Goal: Use online tool/utility: Utilize a website feature to perform a specific function

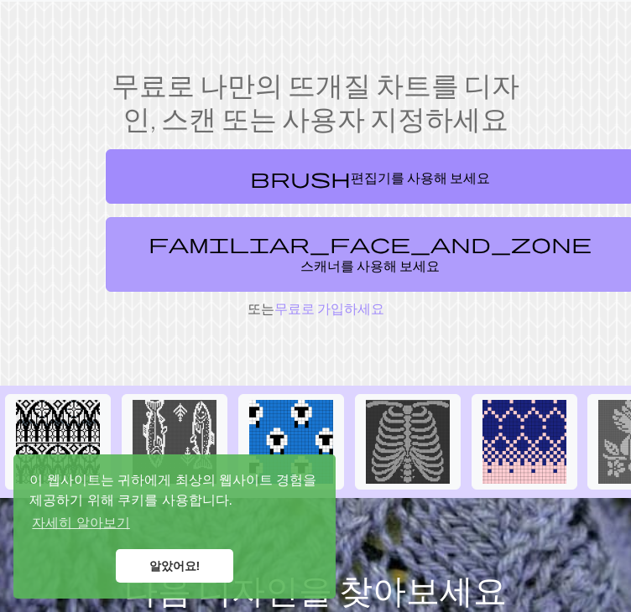
scroll to position [46, 0]
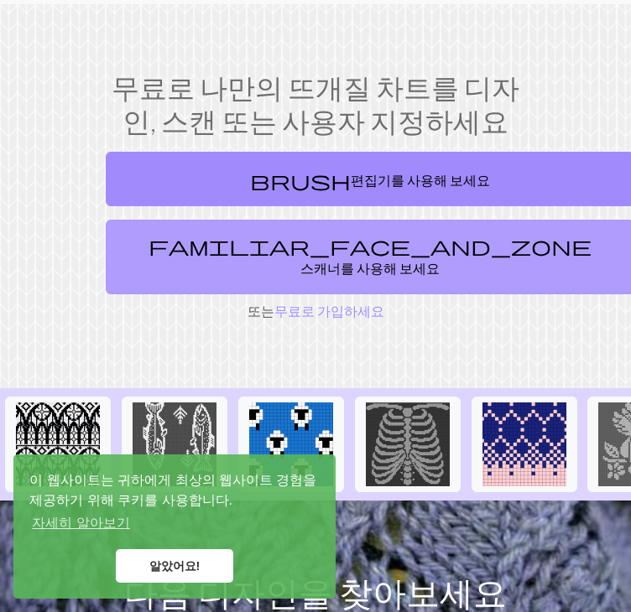
click at [289, 225] on link "familiar_face_and_zone 스캐너를 사용해 보세요" at bounding box center [370, 257] width 528 height 75
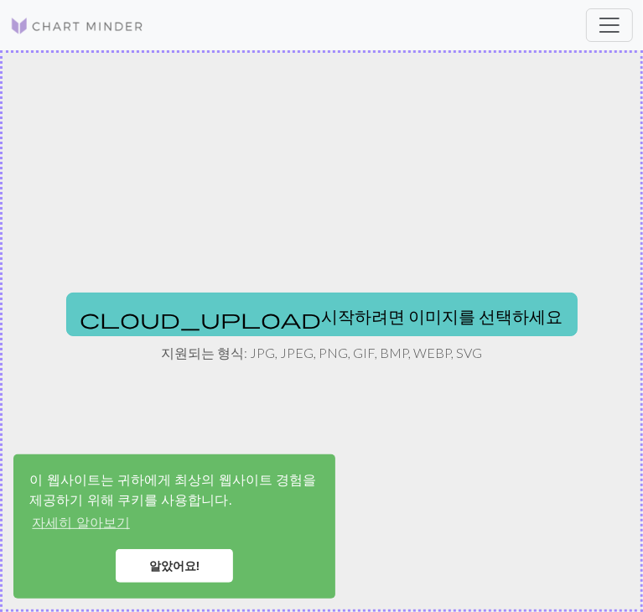
click at [346, 310] on font "시작하려면 이미지를 선택하세요" at bounding box center [443, 316] width 242 height 20
type input "C:\fakepath\ㅍㄹㅇㅂ.jpg"
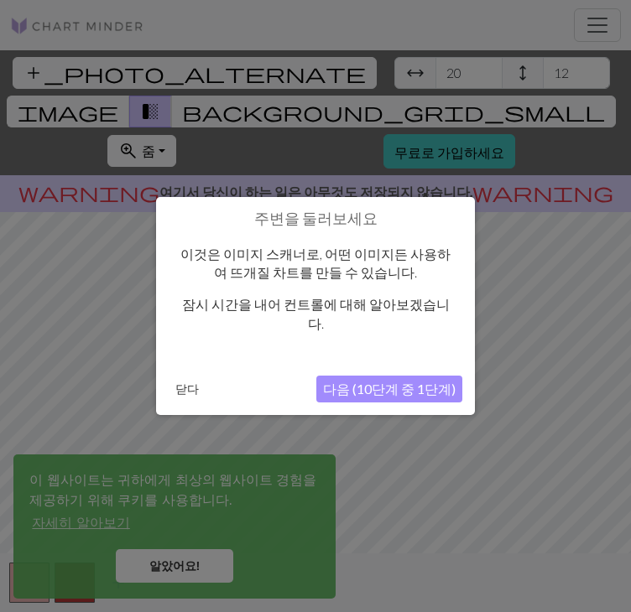
click at [178, 388] on button "닫다" at bounding box center [187, 389] width 37 height 25
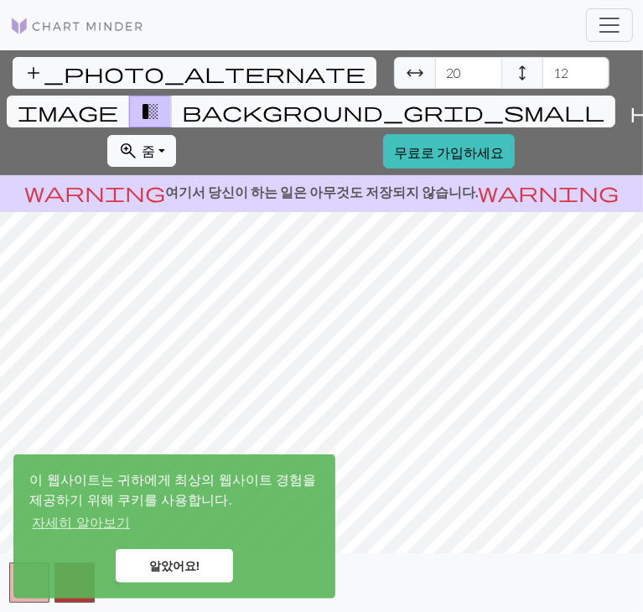
click at [174, 572] on font "알았어요!" at bounding box center [174, 565] width 51 height 13
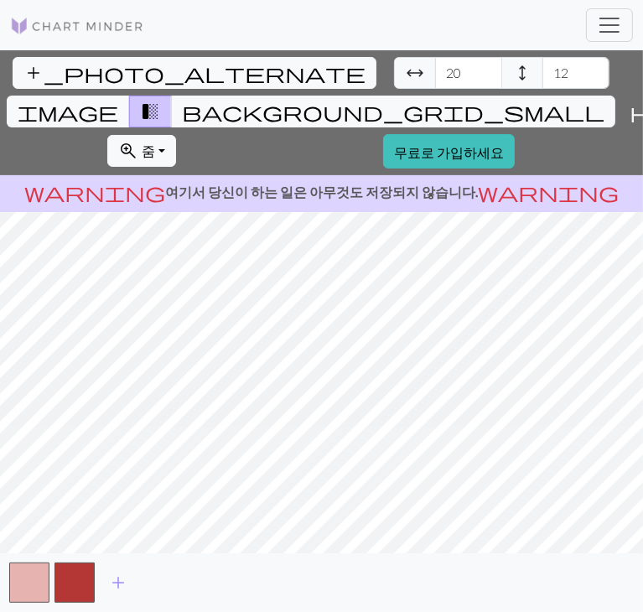
click at [405, 68] on span "arrow_range" at bounding box center [415, 72] width 20 height 23
click at [435, 71] on input "20" at bounding box center [468, 73] width 67 height 32
type input "80"
click at [543, 70] on input "12" at bounding box center [576, 73] width 67 height 32
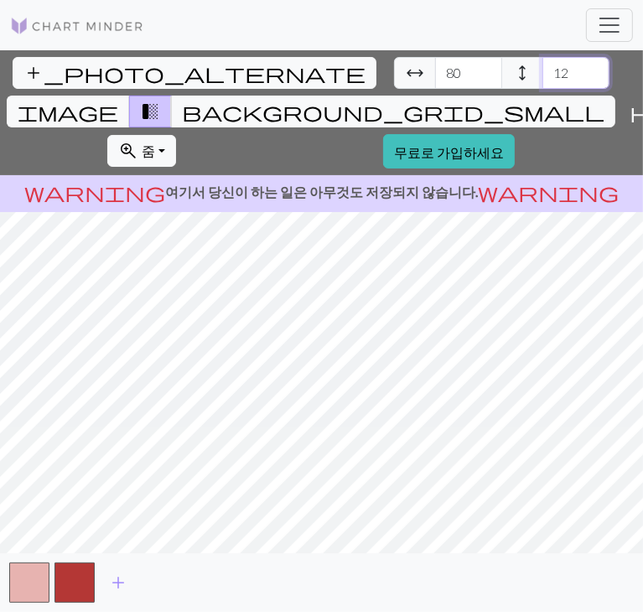
click at [543, 70] on input "12" at bounding box center [576, 73] width 67 height 32
type input "40"
click at [0, 388] on html "이 웹사이트는 귀하에게 최상의 웹사이트 경험을 제공하기 위해 쿠키를 사용합니다. 자세히 알아보기 알았어요! 도서관 수동 무료로 가입하세요 로그…" at bounding box center [321, 306] width 643 height 612
click at [630, 336] on html "이 웹사이트는 귀하에게 최상의 웹사이트 경험을 제공하기 위해 쿠키를 사용합니다. 자세히 알아보기 알았어요! 도서관 수동 무료로 가입하세요 로그…" at bounding box center [321, 306] width 643 height 612
click at [118, 591] on span "add" at bounding box center [118, 582] width 20 height 23
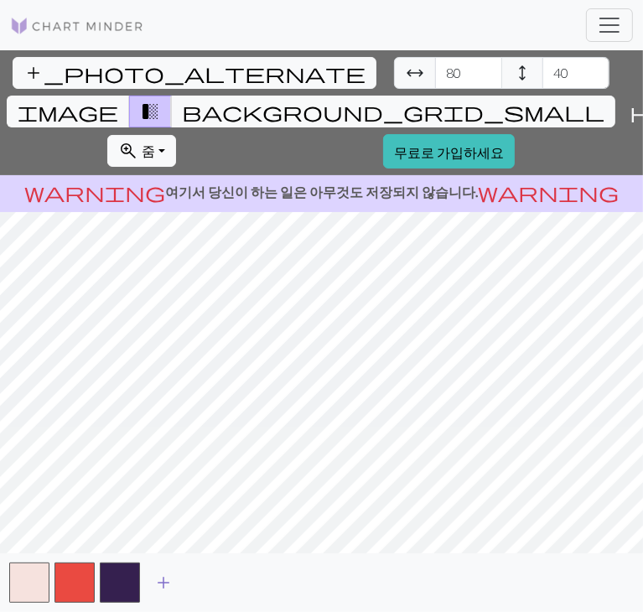
click at [169, 578] on span "add" at bounding box center [163, 582] width 20 height 23
click at [219, 578] on button "add" at bounding box center [209, 583] width 42 height 32
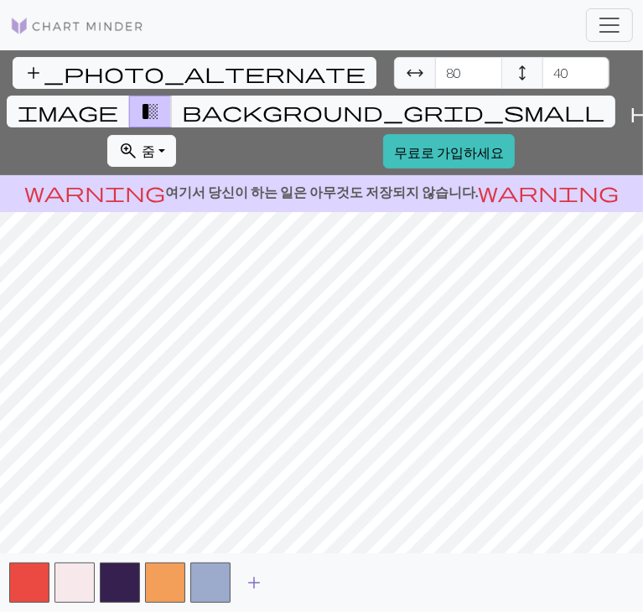
click at [262, 580] on span "add" at bounding box center [254, 582] width 20 height 23
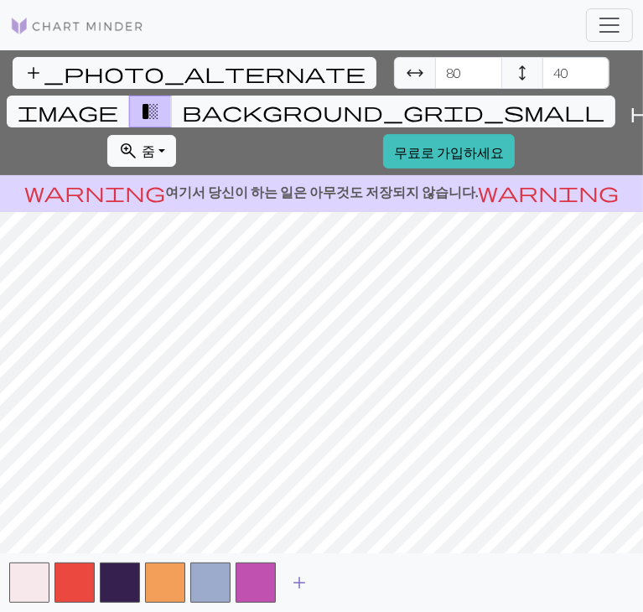
click at [304, 580] on span "add" at bounding box center [299, 582] width 20 height 23
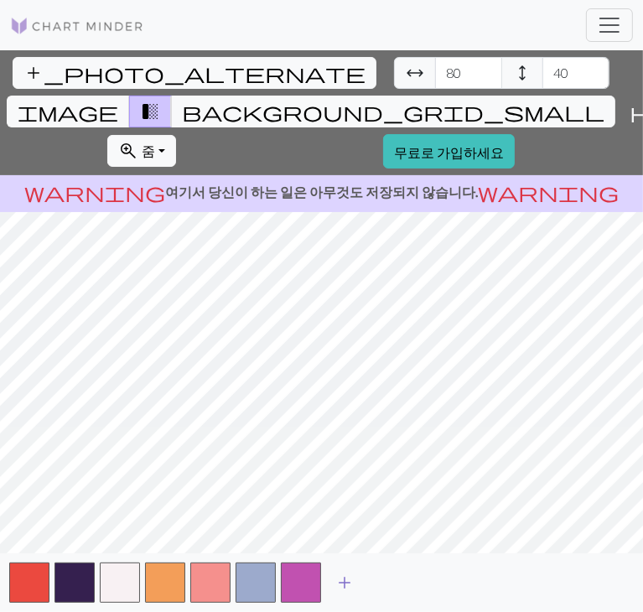
click at [341, 580] on span "add" at bounding box center [345, 582] width 20 height 23
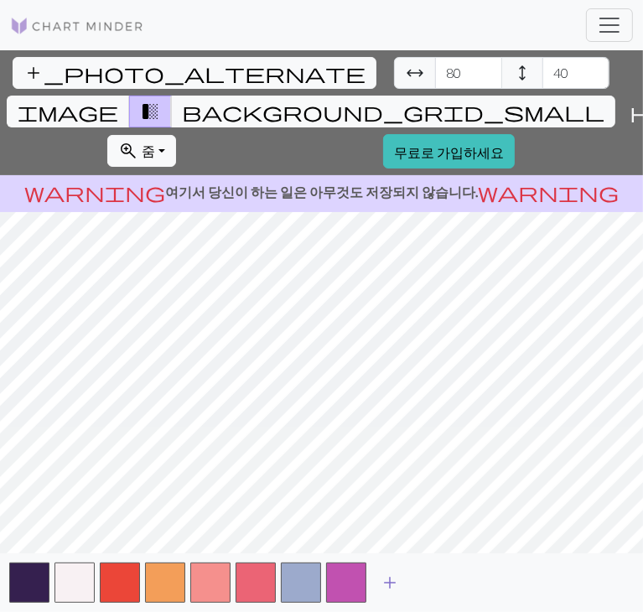
click at [400, 573] on button "add" at bounding box center [390, 583] width 42 height 32
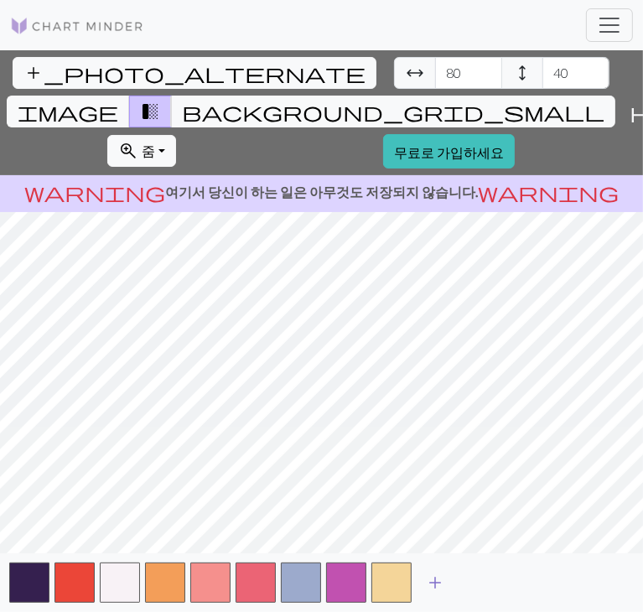
click at [440, 575] on span "add" at bounding box center [435, 582] width 20 height 23
click at [478, 585] on span "add" at bounding box center [481, 582] width 20 height 23
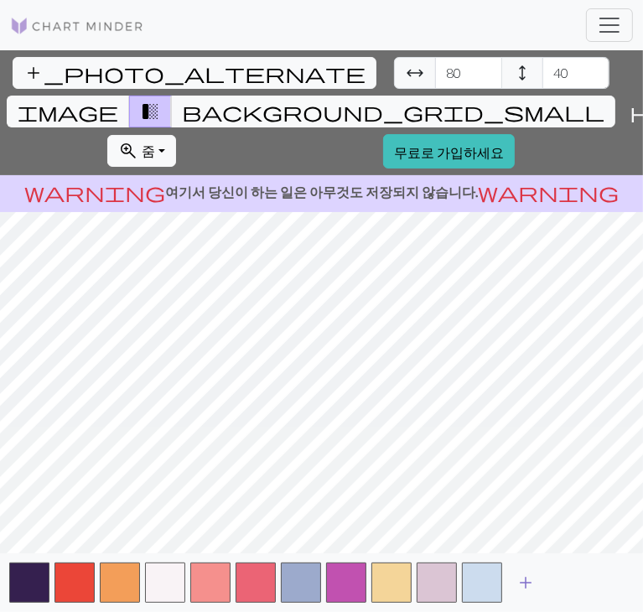
click at [530, 581] on span "add" at bounding box center [526, 582] width 20 height 23
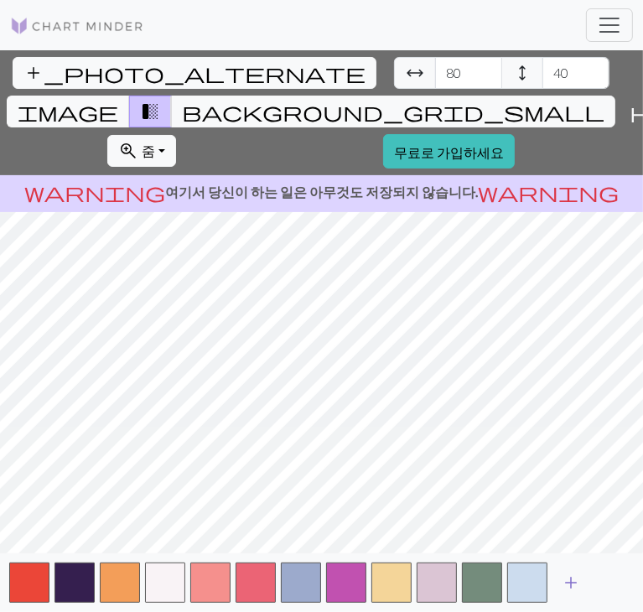
click at [571, 578] on span "add" at bounding box center [571, 582] width 20 height 23
click at [624, 578] on span "add" at bounding box center [616, 582] width 20 height 23
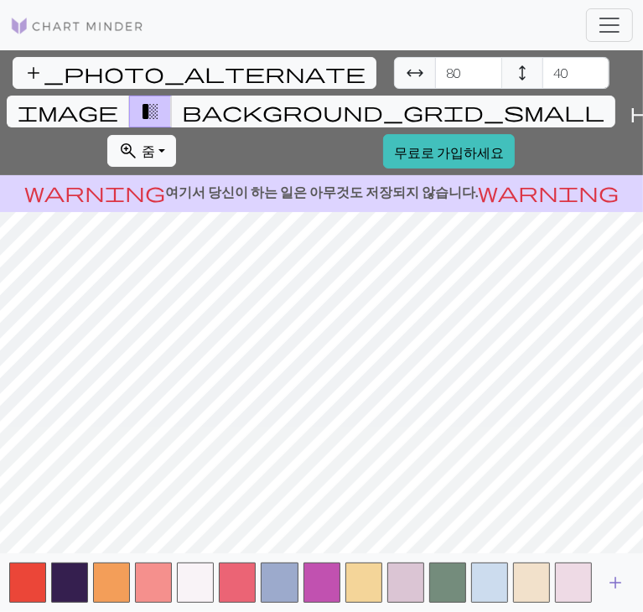
click at [624, 578] on span "add" at bounding box center [616, 582] width 20 height 23
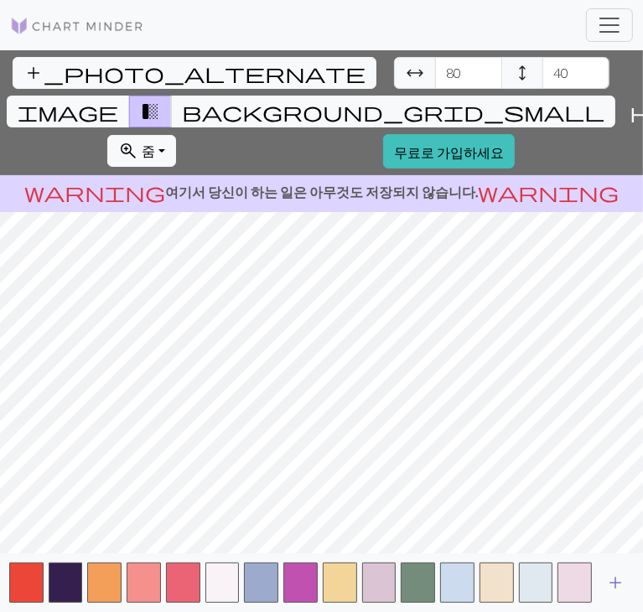
click at [624, 578] on span "add" at bounding box center [616, 582] width 20 height 23
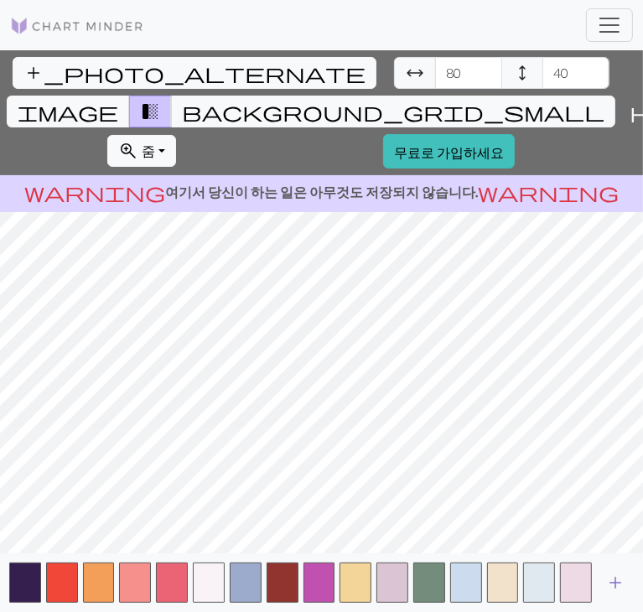
click at [624, 578] on span "add" at bounding box center [616, 582] width 20 height 23
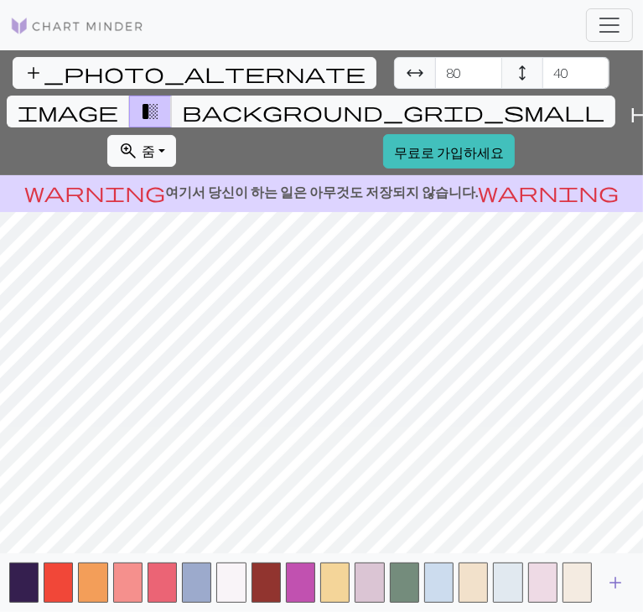
click at [624, 578] on span "add" at bounding box center [616, 582] width 20 height 23
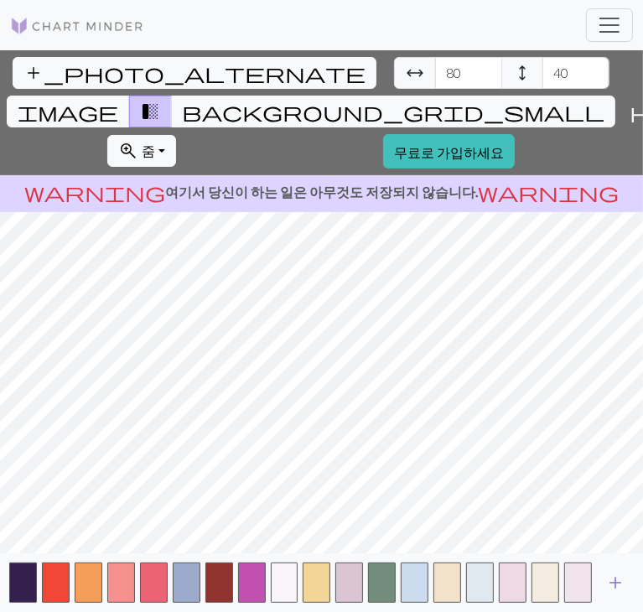
click at [624, 578] on span "add" at bounding box center [616, 582] width 20 height 23
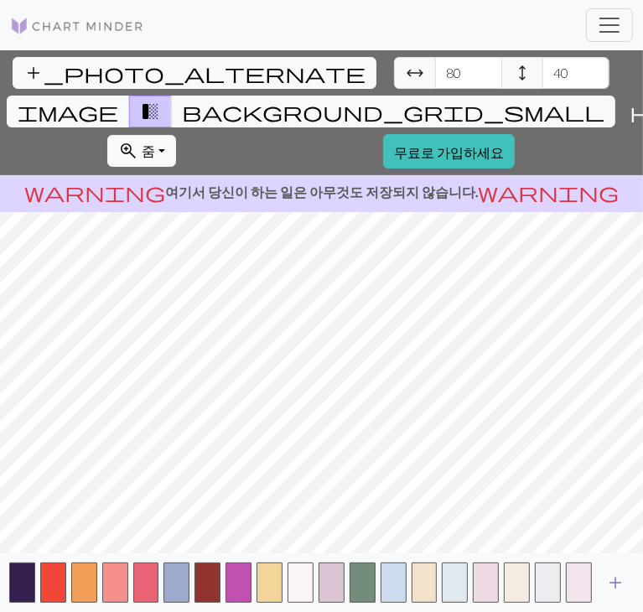
click at [624, 577] on span "add" at bounding box center [616, 582] width 20 height 23
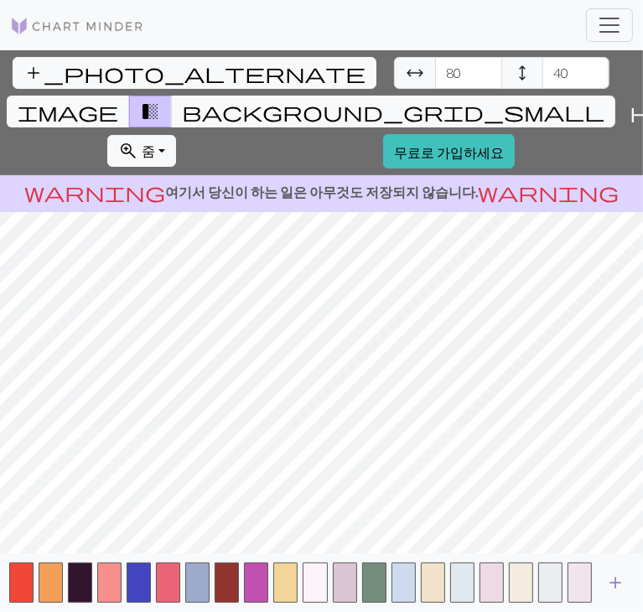
click at [624, 577] on span "add" at bounding box center [616, 582] width 20 height 23
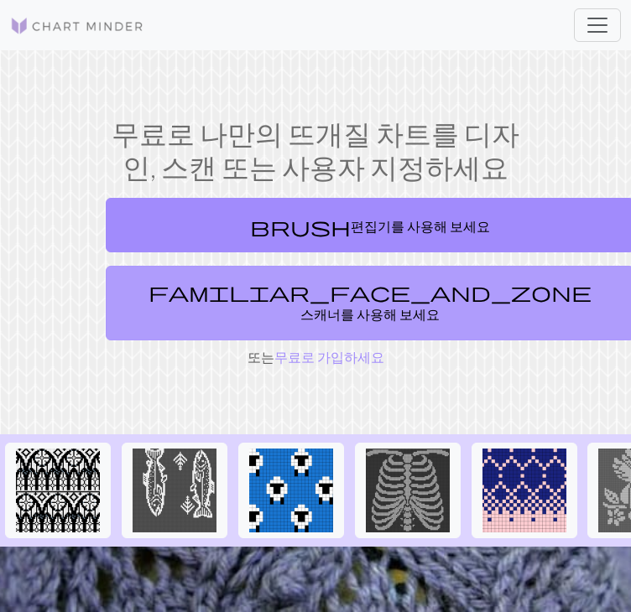
click at [304, 306] on font "스캐너를 사용해 보세요" at bounding box center [369, 314] width 139 height 16
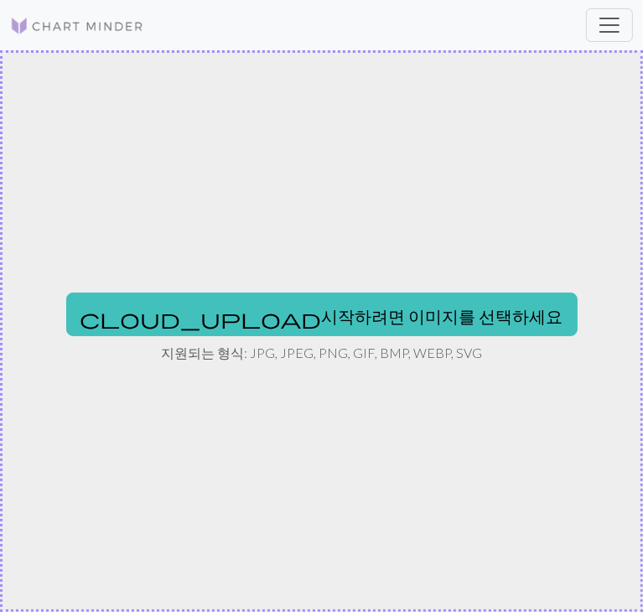
click at [304, 298] on button "cloud_upload 시작하려면 이미지를 선택하세요" at bounding box center [322, 315] width 512 height 44
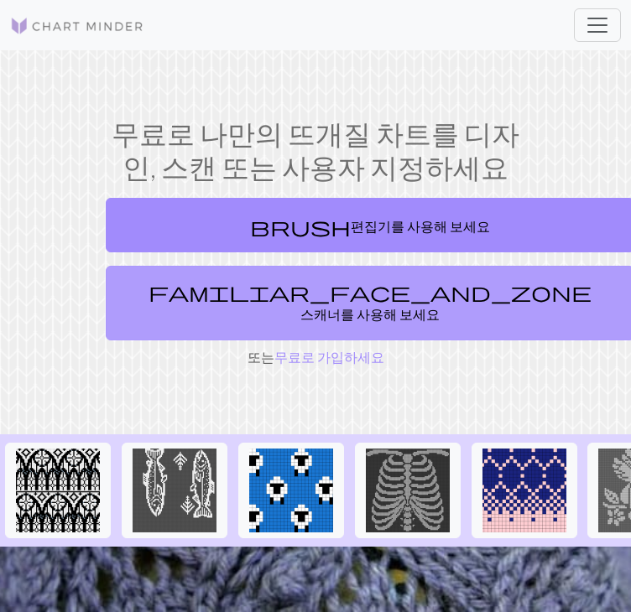
click at [300, 306] on font "스캐너를 사용해 보세요" at bounding box center [369, 314] width 139 height 16
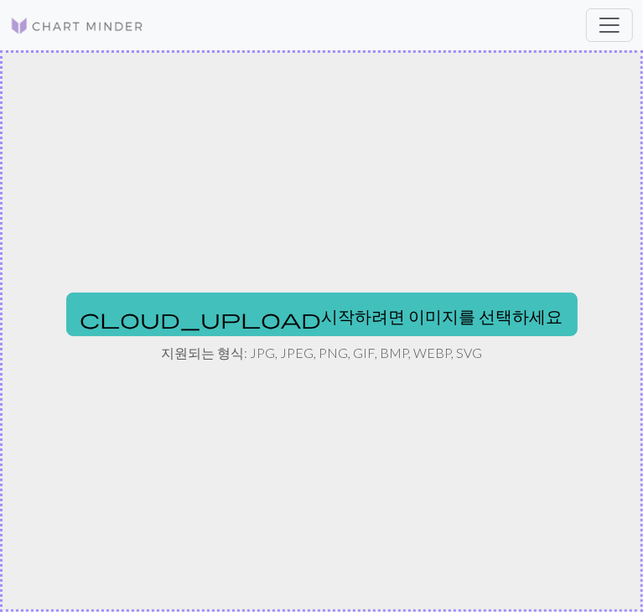
click at [285, 296] on button "cloud_upload 시작하려면 이미지를 선택하세요" at bounding box center [322, 315] width 512 height 44
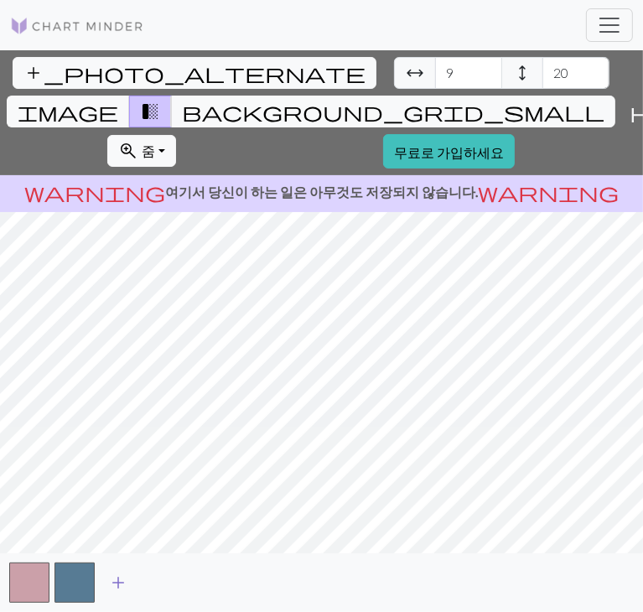
click at [122, 581] on span "add" at bounding box center [118, 582] width 20 height 23
click at [160, 578] on span "add" at bounding box center [163, 582] width 20 height 23
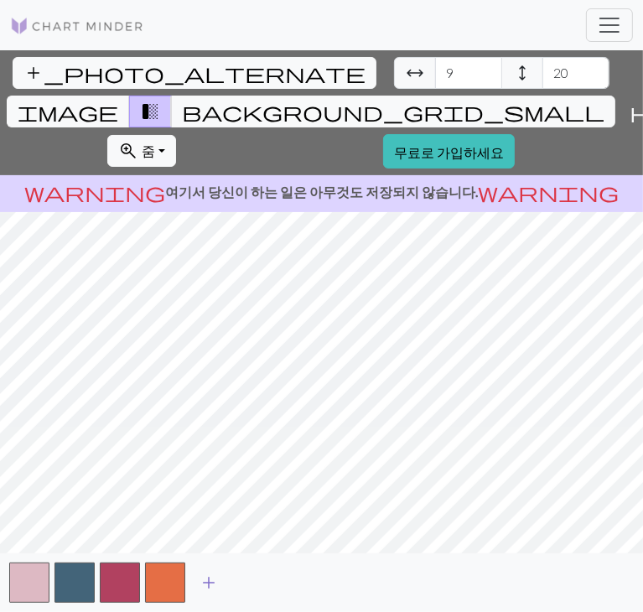
click at [211, 589] on span "add" at bounding box center [209, 582] width 20 height 23
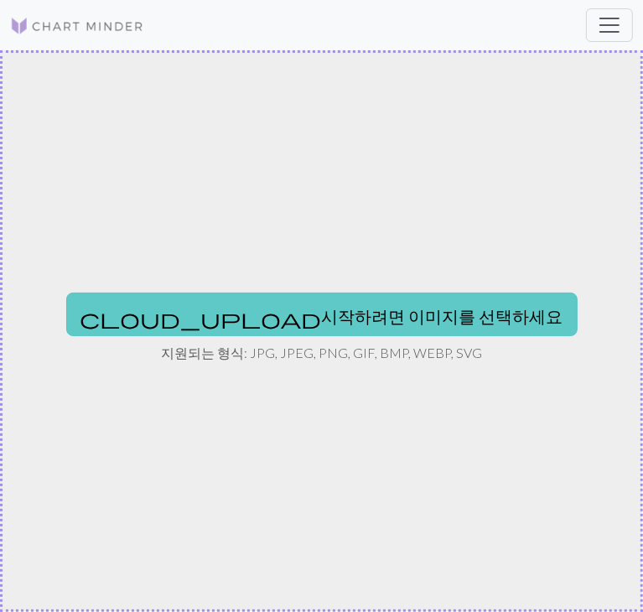
click at [362, 316] on font "시작하려면 이미지를 선택하세요" at bounding box center [443, 316] width 242 height 20
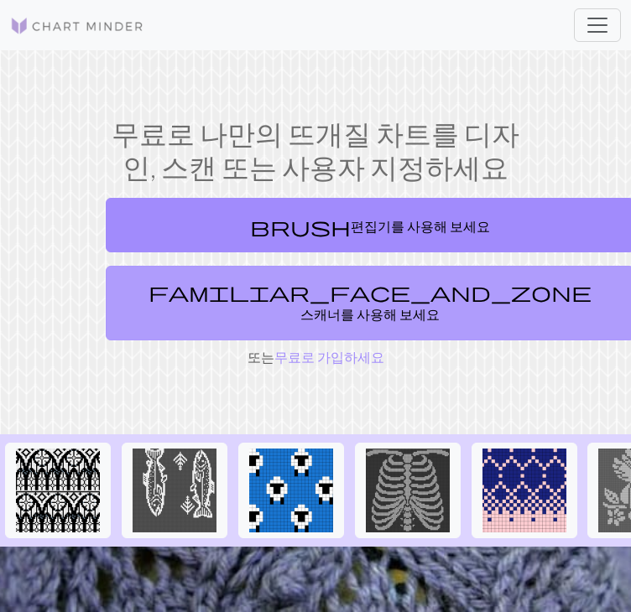
click at [274, 282] on link "familiar_face_and_zone 스캐너를 사용해 보세요" at bounding box center [370, 303] width 528 height 75
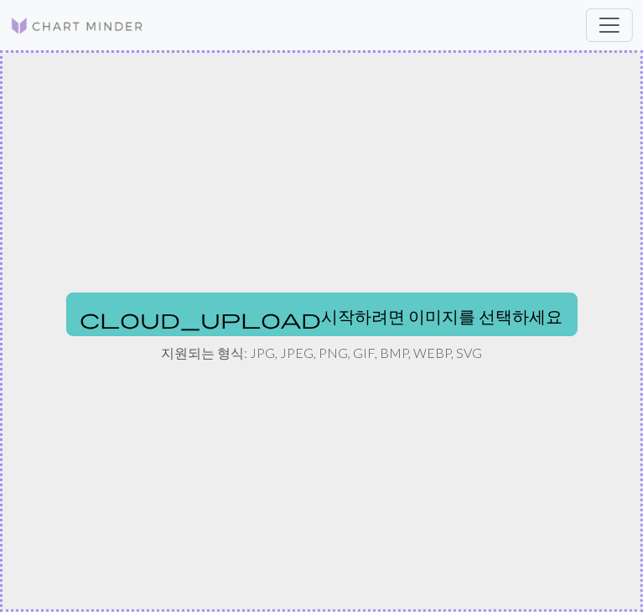
click at [322, 304] on font "시작하려면 이미지를 선택하세요" at bounding box center [443, 314] width 242 height 20
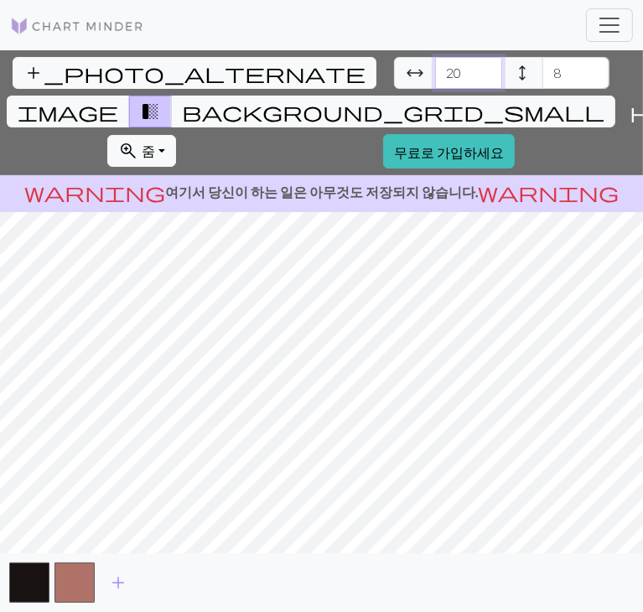
click at [435, 58] on input "20" at bounding box center [468, 73] width 67 height 32
click at [435, 79] on input "20" at bounding box center [468, 73] width 67 height 32
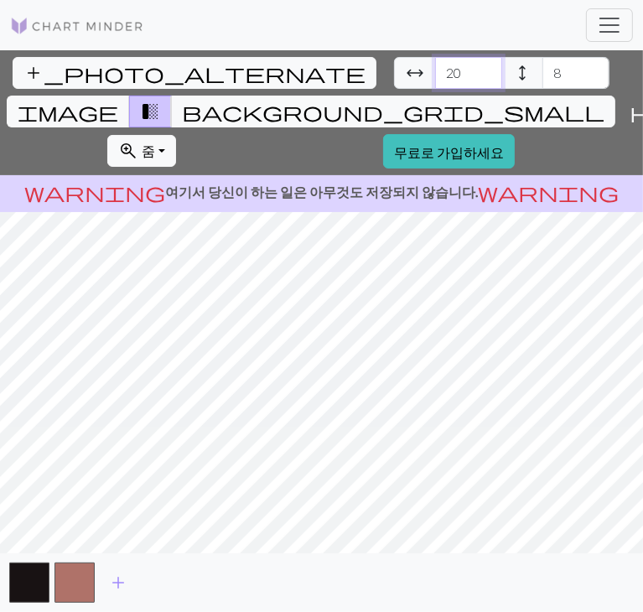
click at [435, 79] on input "20" at bounding box center [468, 73] width 67 height 32
type input "2"
type input "80"
click at [543, 70] on input "8" at bounding box center [576, 73] width 67 height 32
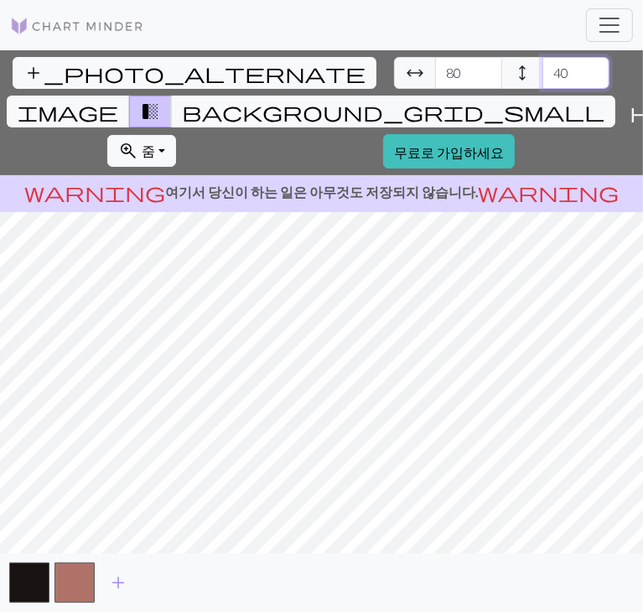
type input "40"
click at [130, 96] on button "image" at bounding box center [68, 112] width 123 height 32
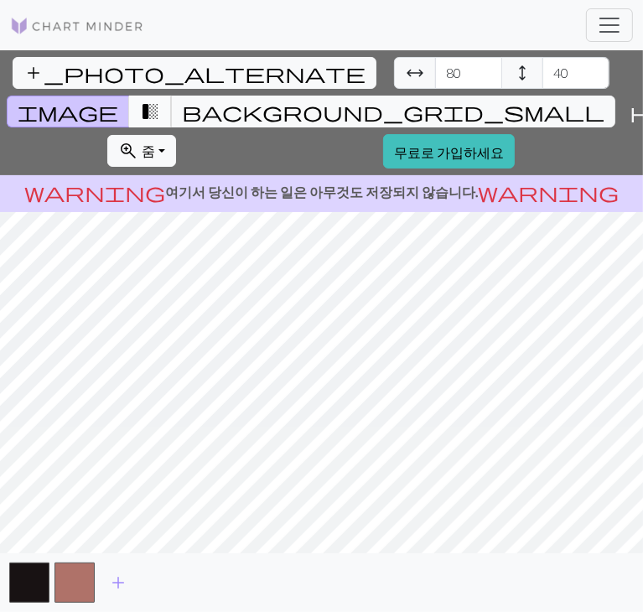
click at [160, 100] on span "transition_fade" at bounding box center [150, 111] width 20 height 23
click at [460, 100] on span "background_grid_small" at bounding box center [393, 111] width 423 height 23
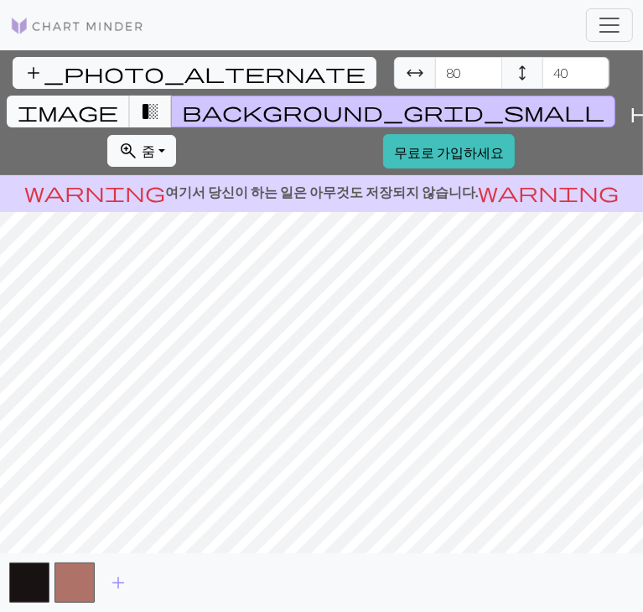
click at [118, 100] on span "image" at bounding box center [68, 111] width 101 height 23
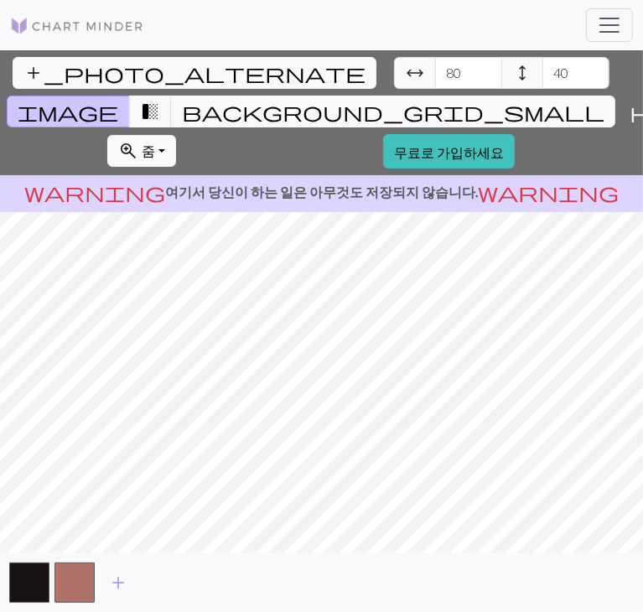
click at [41, 72] on span "add_photo_alternate" at bounding box center [194, 72] width 342 height 23
